Goal: Find specific page/section

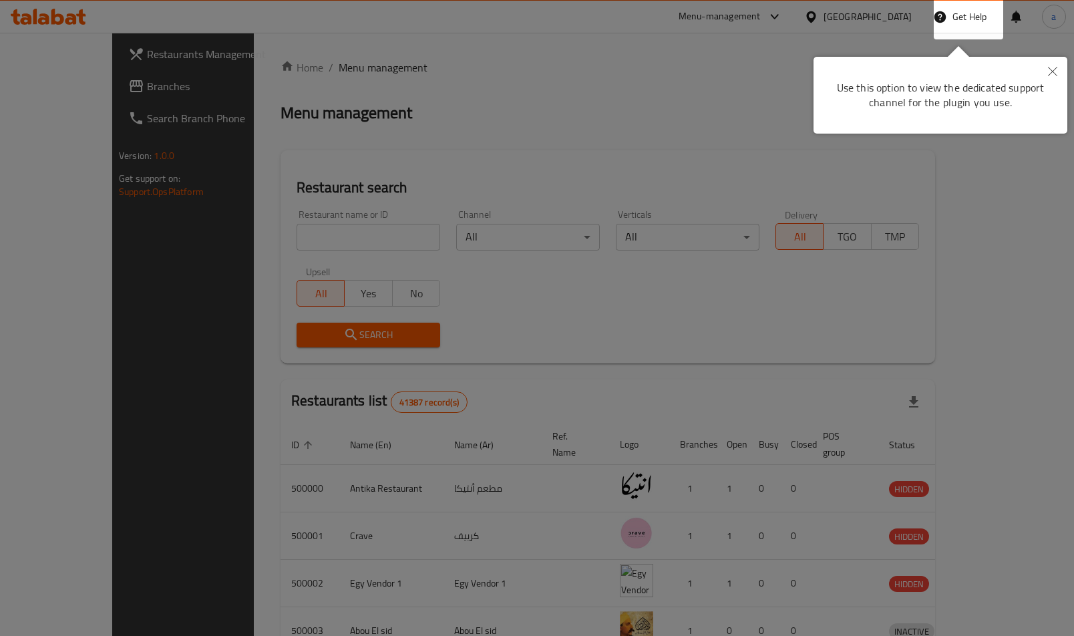
click at [458, 110] on div at bounding box center [537, 318] width 1074 height 636
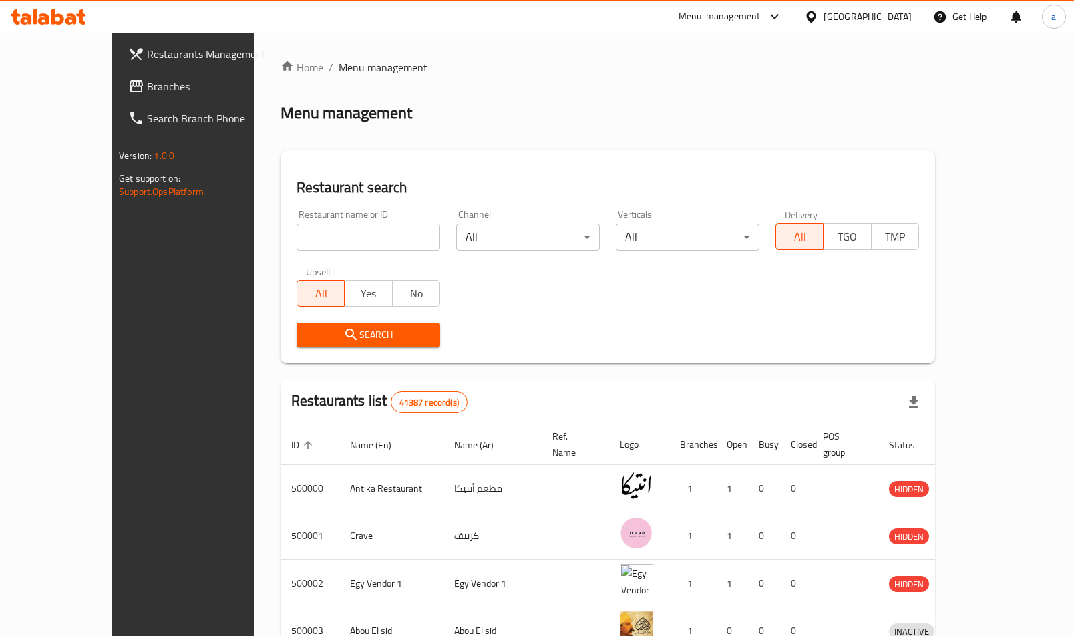
click at [147, 87] on span "Branches" at bounding box center [214, 86] width 134 height 16
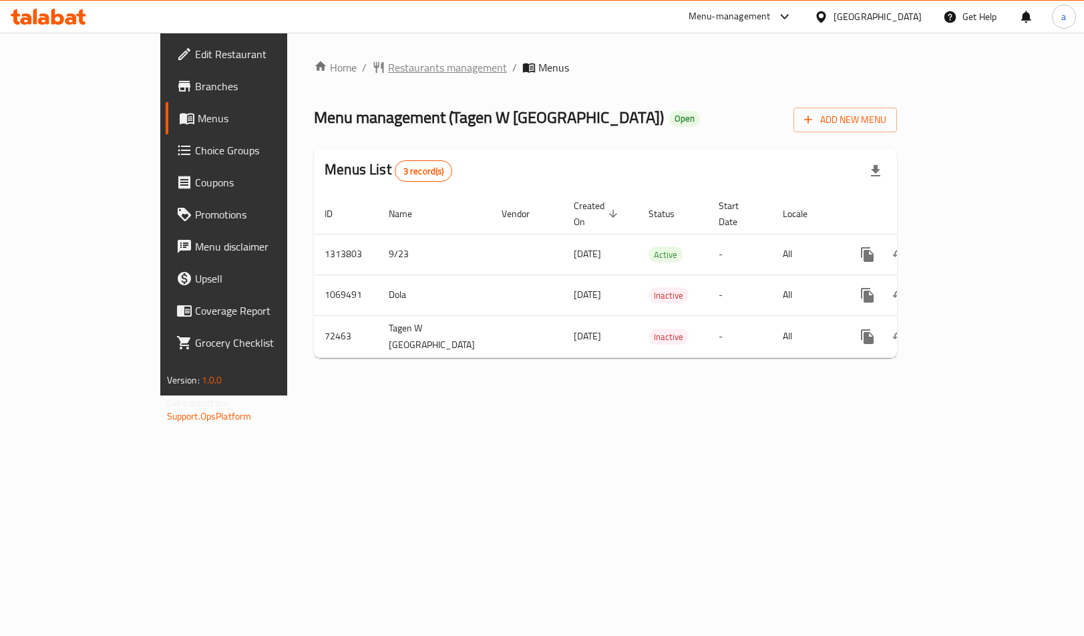
click at [388, 73] on span "Restaurants management" at bounding box center [447, 67] width 119 height 16
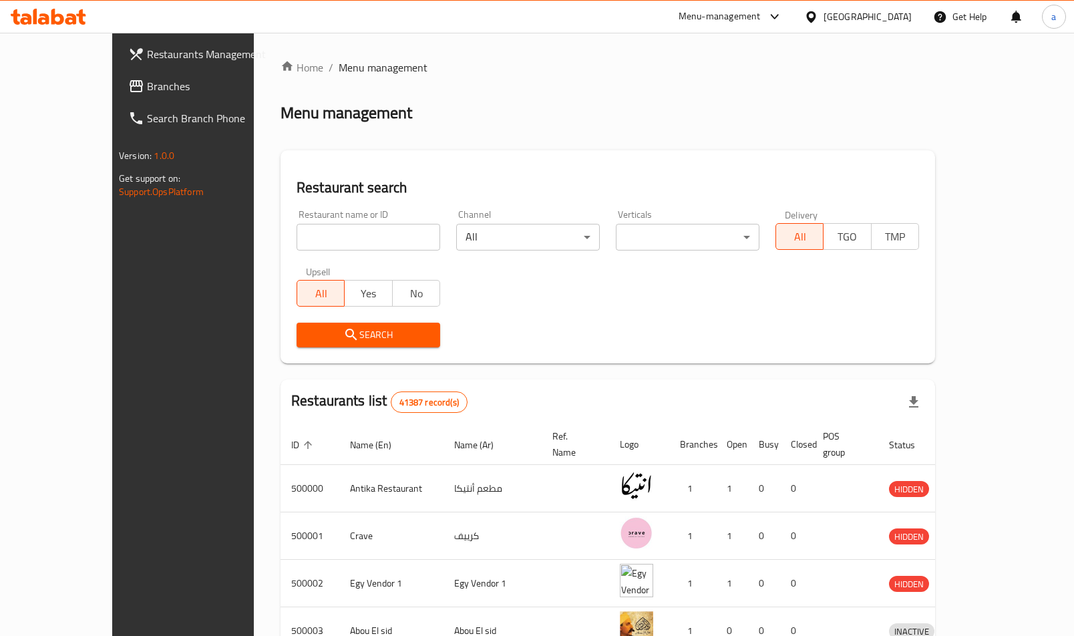
click at [147, 91] on span "Branches" at bounding box center [214, 86] width 134 height 16
